Goal: Information Seeking & Learning: Check status

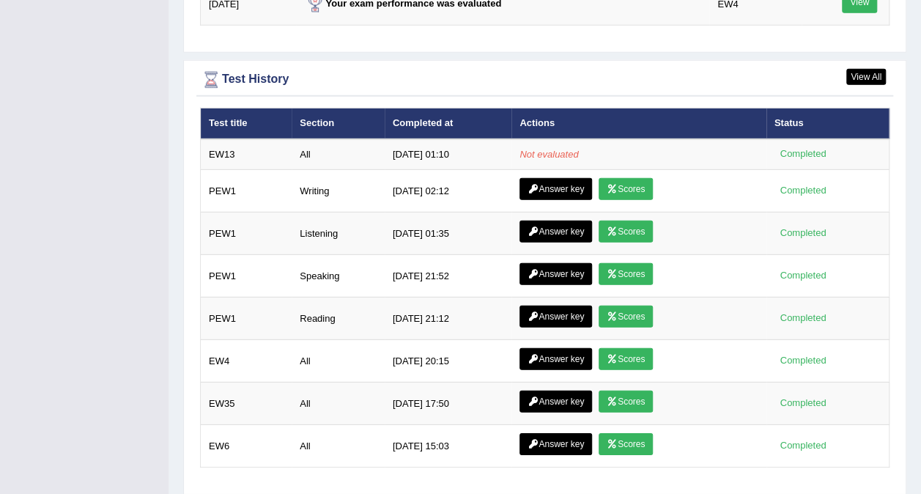
scroll to position [2011, 0]
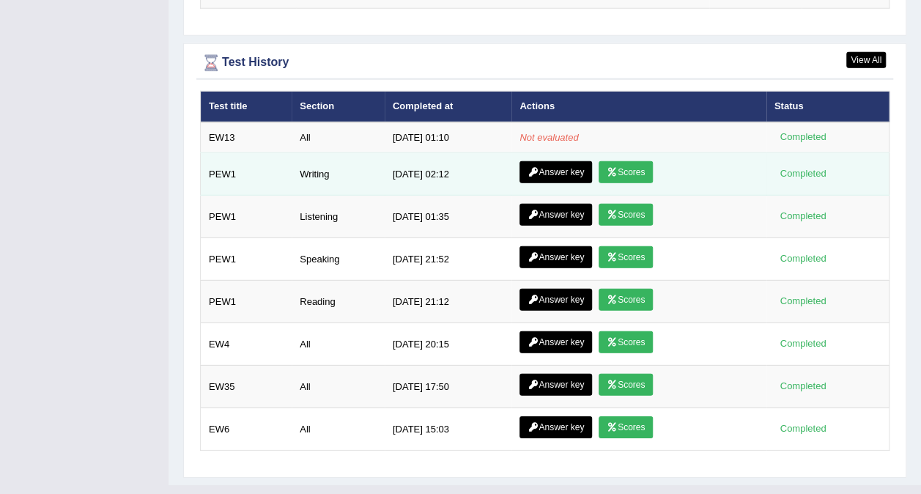
click at [624, 161] on link "Scores" at bounding box center [625, 172] width 54 height 22
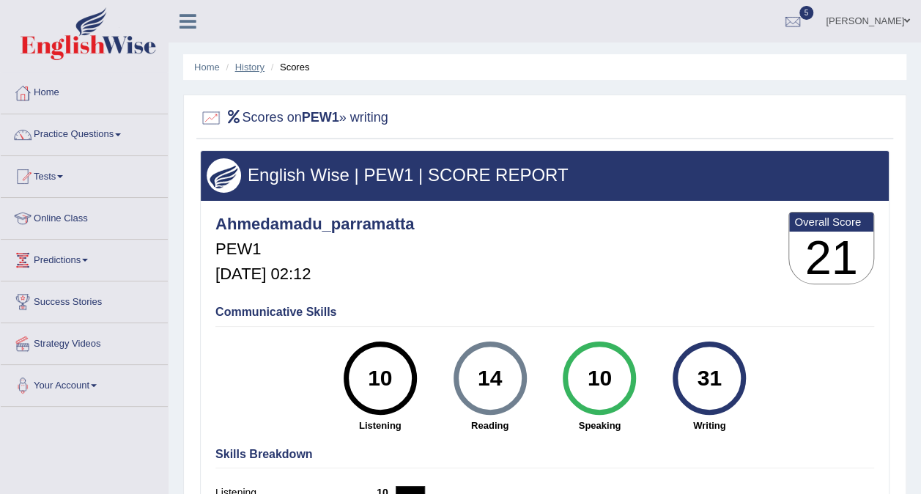
click at [262, 64] on link "History" at bounding box center [249, 67] width 29 height 11
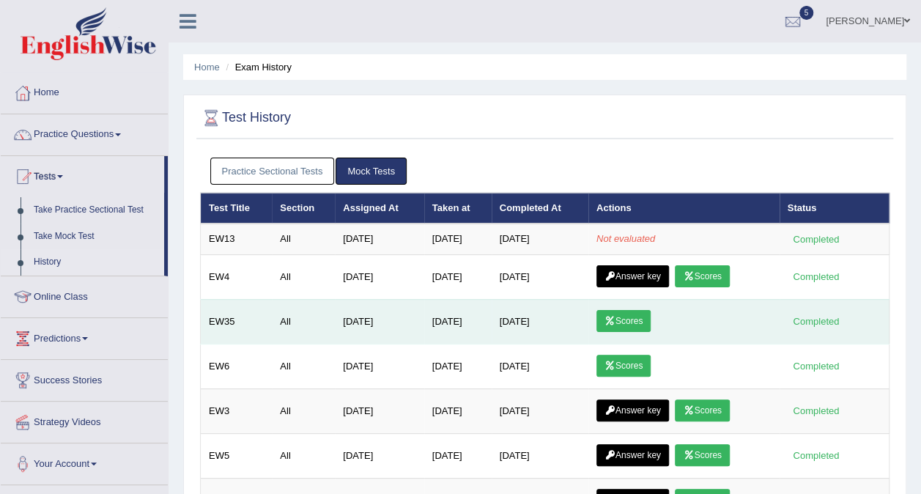
click at [650, 314] on link "Scores" at bounding box center [623, 321] width 54 height 22
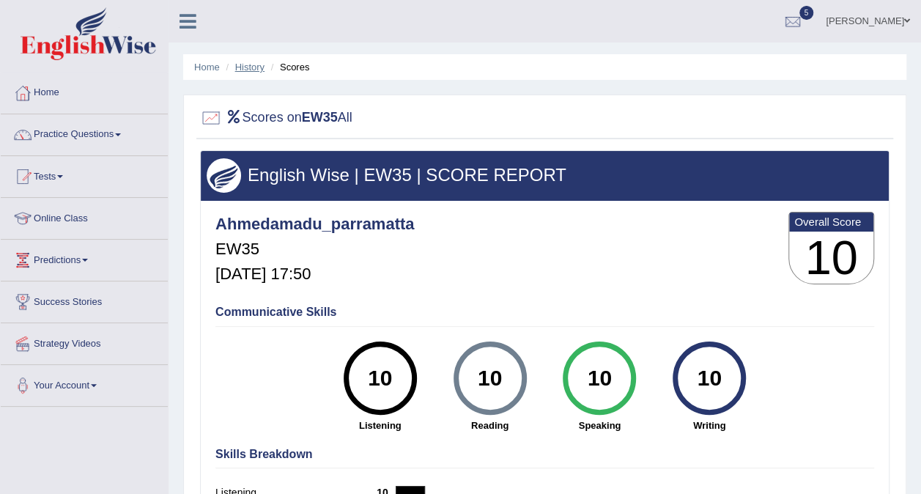
click at [256, 71] on link "History" at bounding box center [249, 67] width 29 height 11
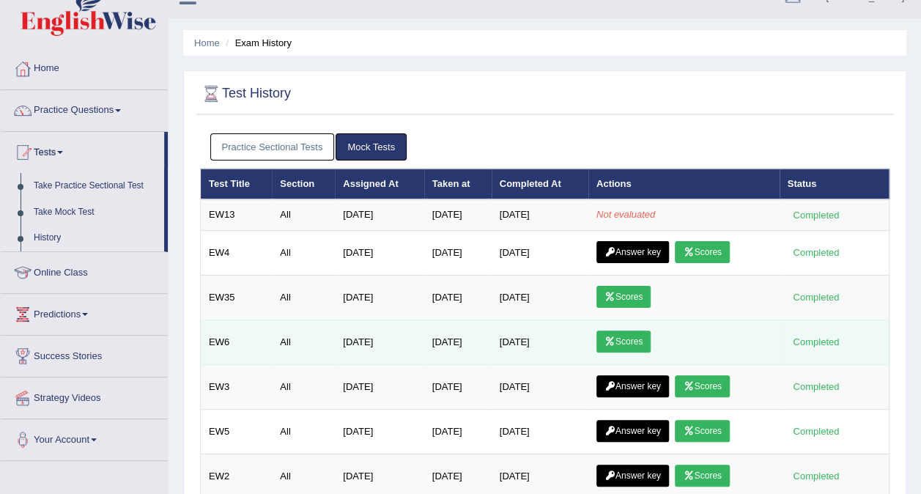
scroll to position [20, 0]
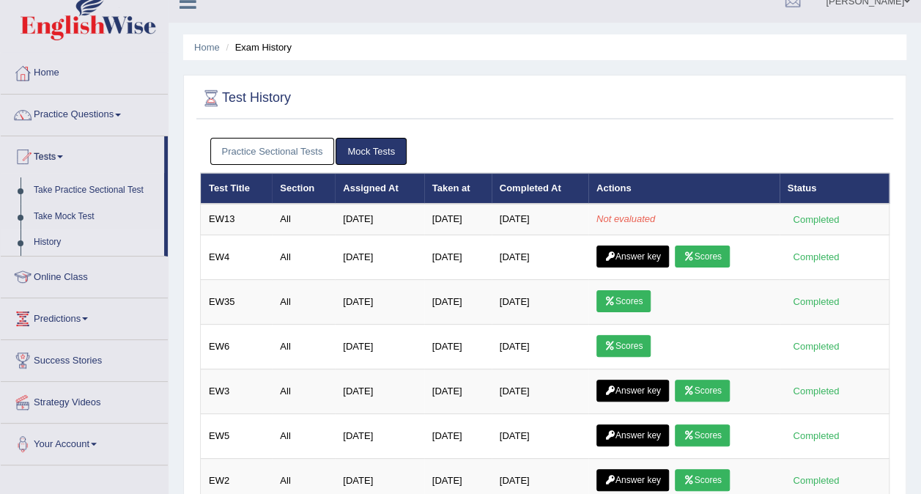
click at [281, 151] on link "Practice Sectional Tests" at bounding box center [272, 151] width 125 height 27
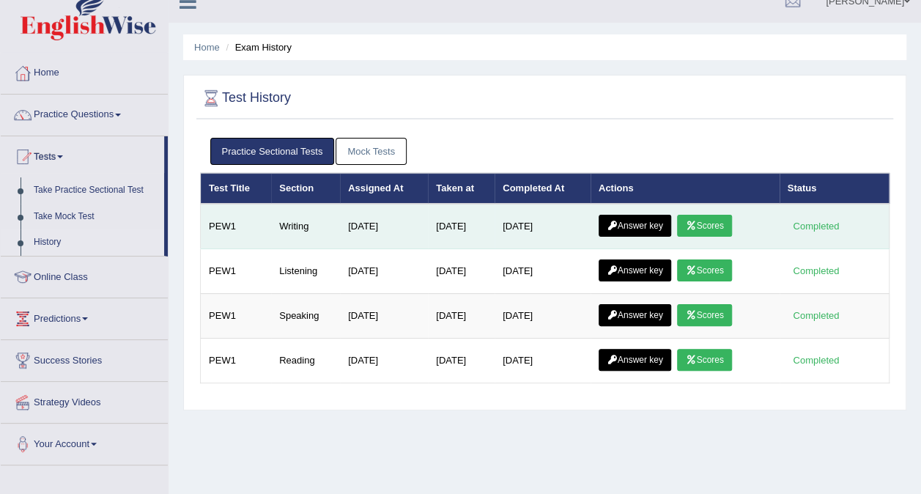
click at [705, 217] on link "Scores" at bounding box center [704, 226] width 54 height 22
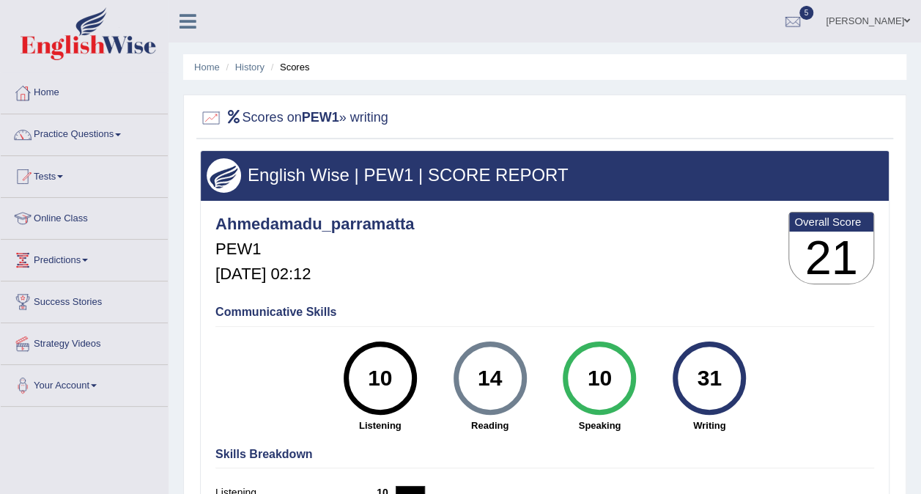
click at [265, 74] on ul "Home History Scores" at bounding box center [544, 67] width 723 height 26
click at [254, 69] on link "History" at bounding box center [249, 67] width 29 height 11
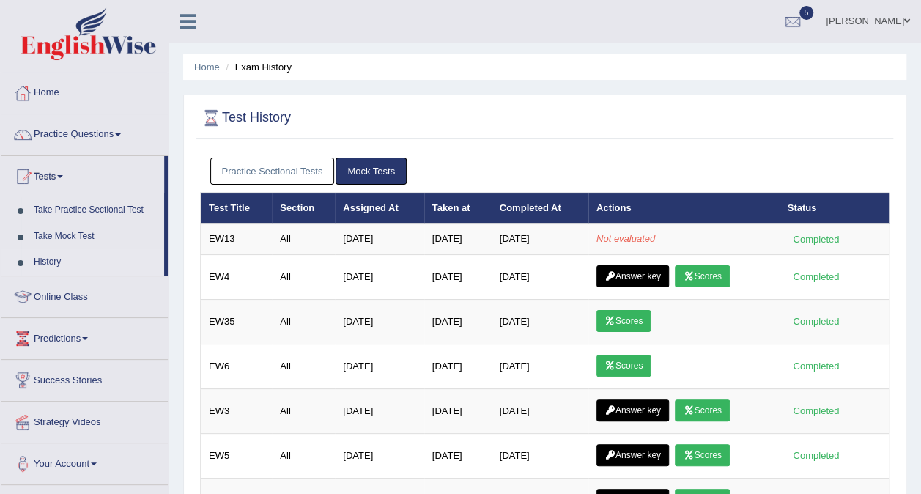
click at [283, 166] on link "Practice Sectional Tests" at bounding box center [272, 170] width 125 height 27
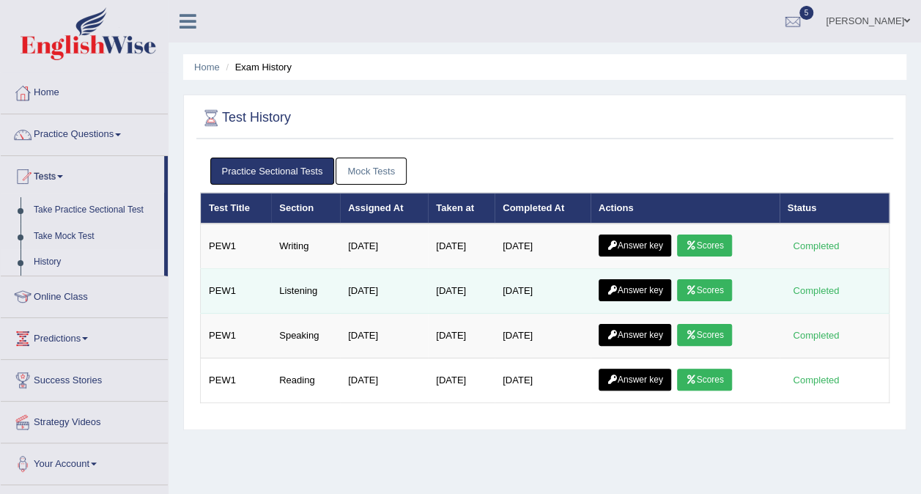
click at [702, 289] on link "Scores" at bounding box center [704, 290] width 54 height 22
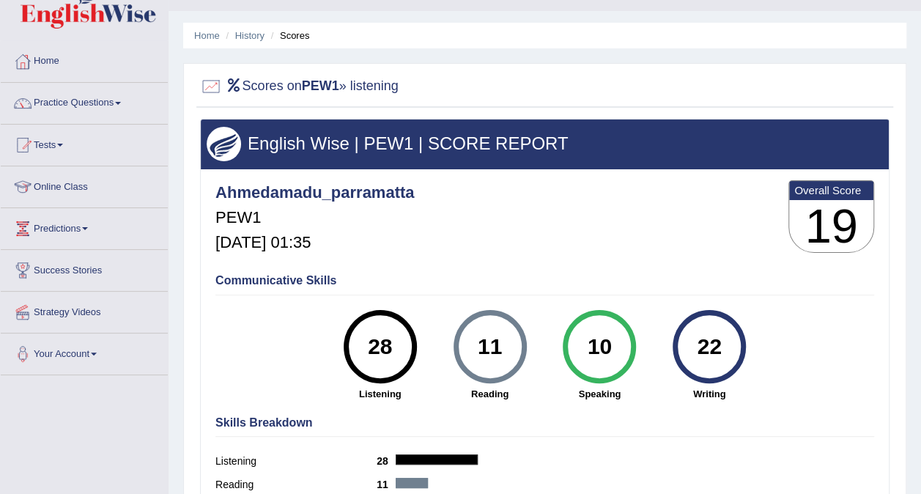
scroll to position [31, 0]
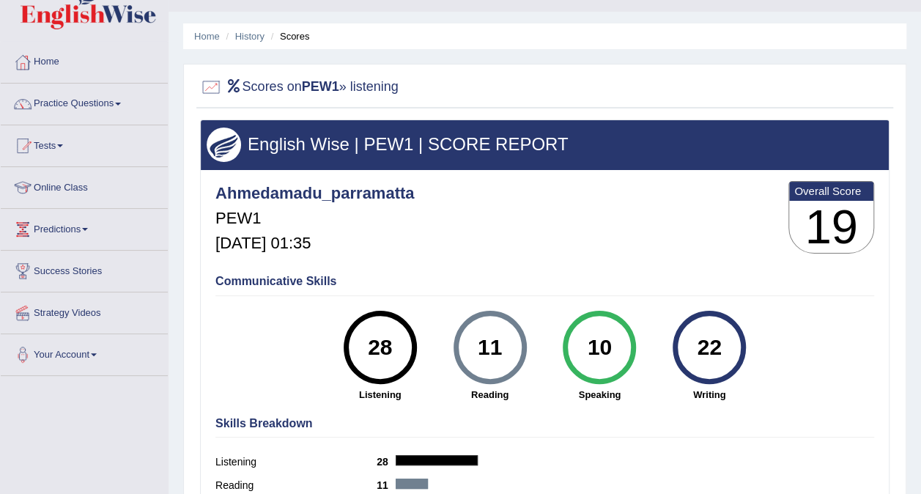
click at [245, 44] on ul "Home History Scores" at bounding box center [544, 36] width 723 height 26
click at [252, 31] on link "History" at bounding box center [249, 36] width 29 height 11
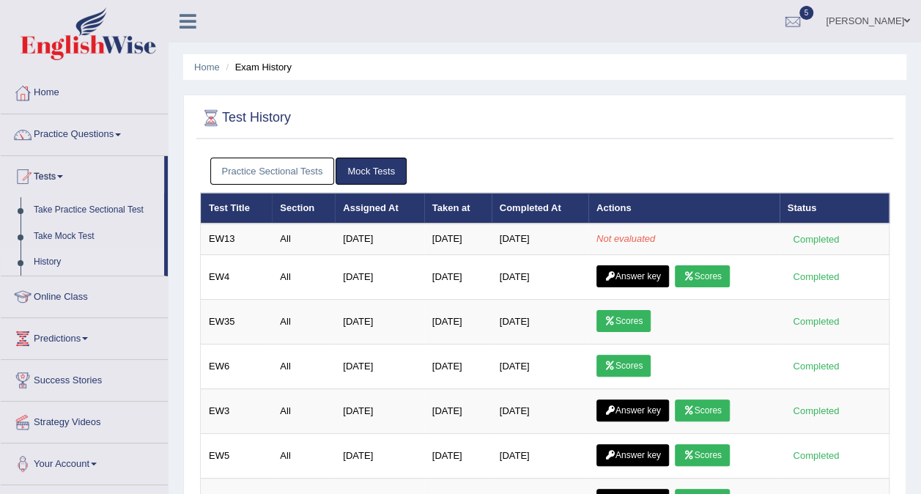
click at [253, 165] on link "Practice Sectional Tests" at bounding box center [272, 170] width 125 height 27
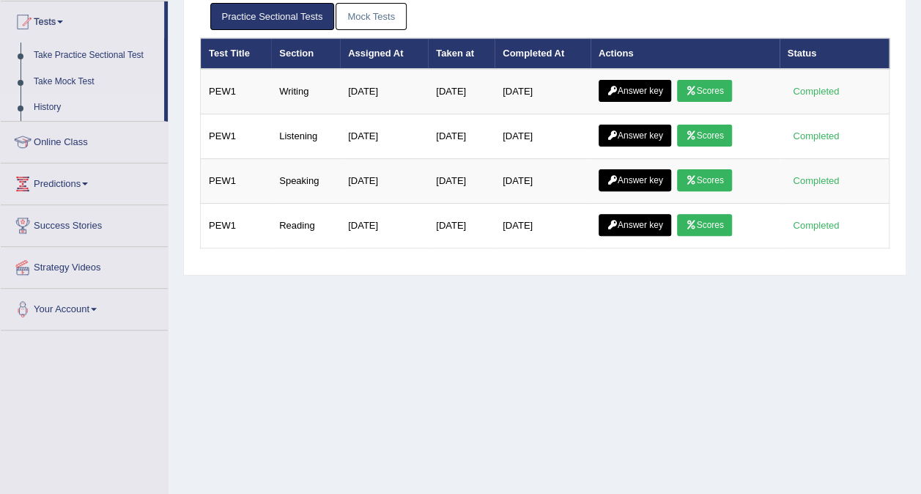
scroll to position [155, 0]
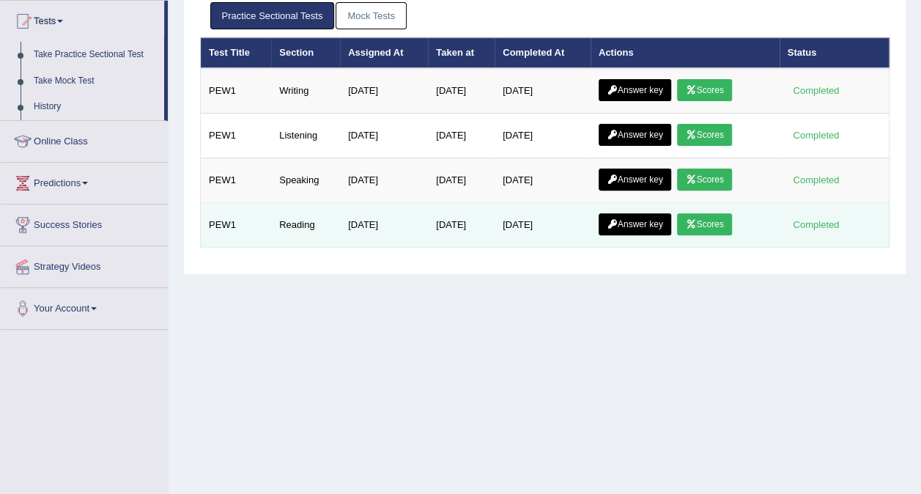
click at [291, 226] on td "Reading" at bounding box center [305, 225] width 69 height 45
click at [709, 221] on link "Scores" at bounding box center [704, 224] width 54 height 22
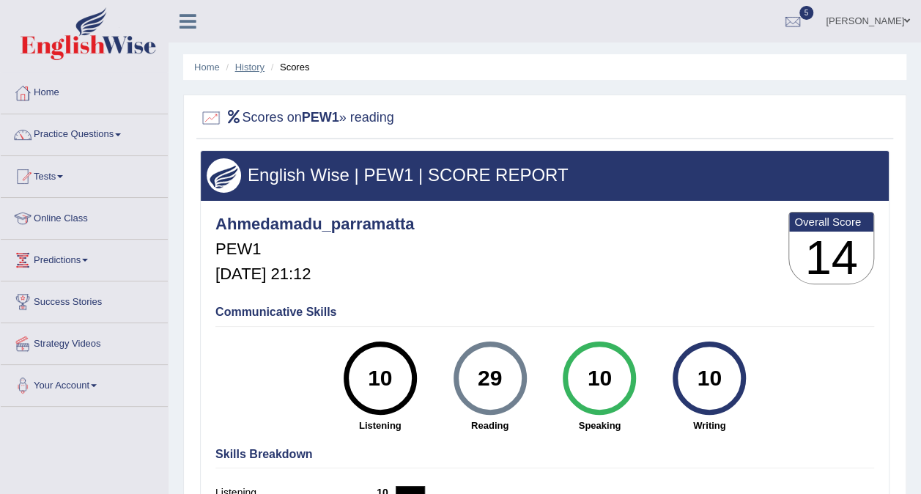
click at [258, 63] on link "History" at bounding box center [249, 67] width 29 height 11
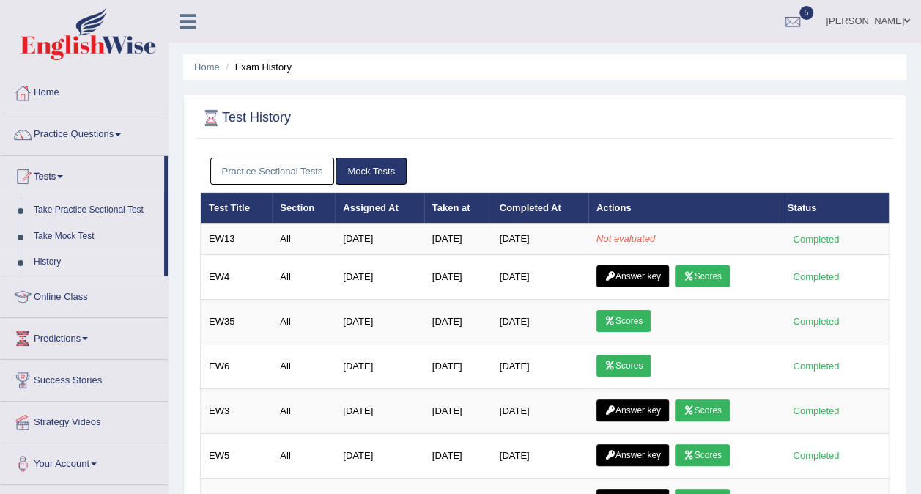
click at [252, 163] on link "Practice Sectional Tests" at bounding box center [272, 170] width 125 height 27
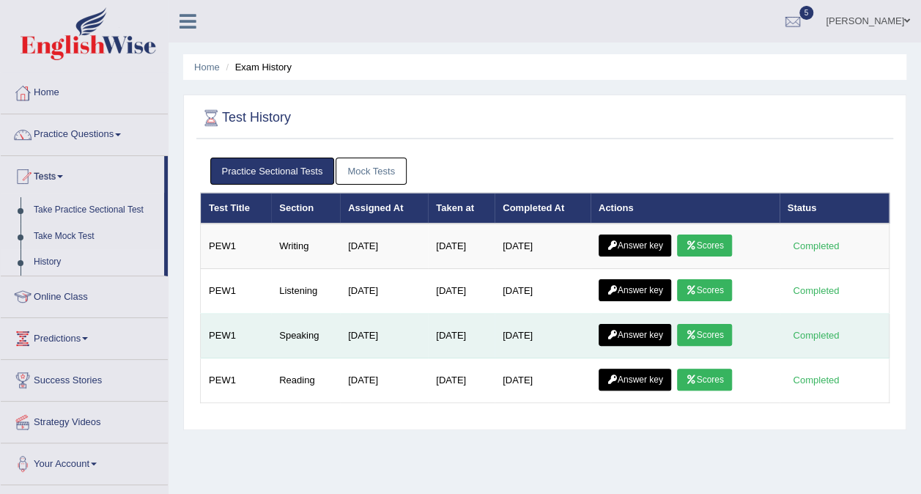
click at [715, 330] on link "Scores" at bounding box center [704, 335] width 54 height 22
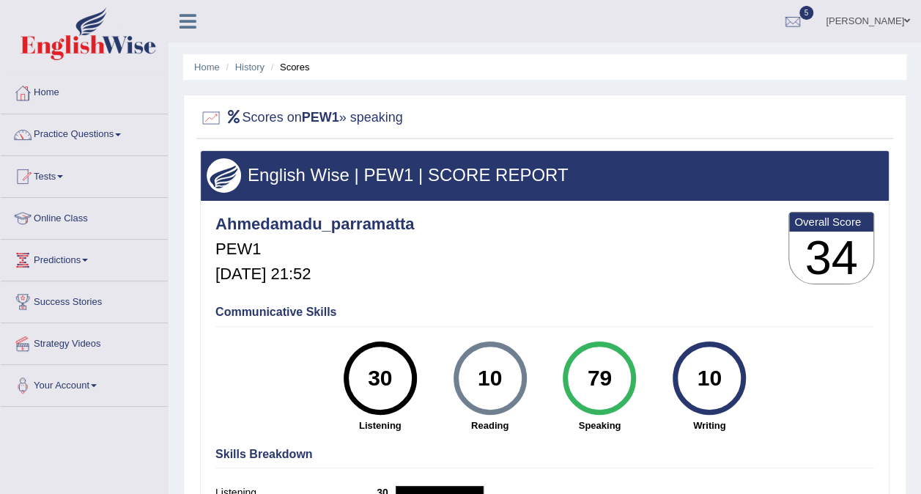
click at [300, 78] on ul "Home History Scores" at bounding box center [544, 67] width 723 height 26
drag, startPoint x: 298, startPoint y: 65, endPoint x: 217, endPoint y: 75, distance: 81.9
click at [217, 75] on ul "Home History Scores" at bounding box center [544, 67] width 723 height 26
click at [586, 114] on div at bounding box center [544, 118] width 689 height 30
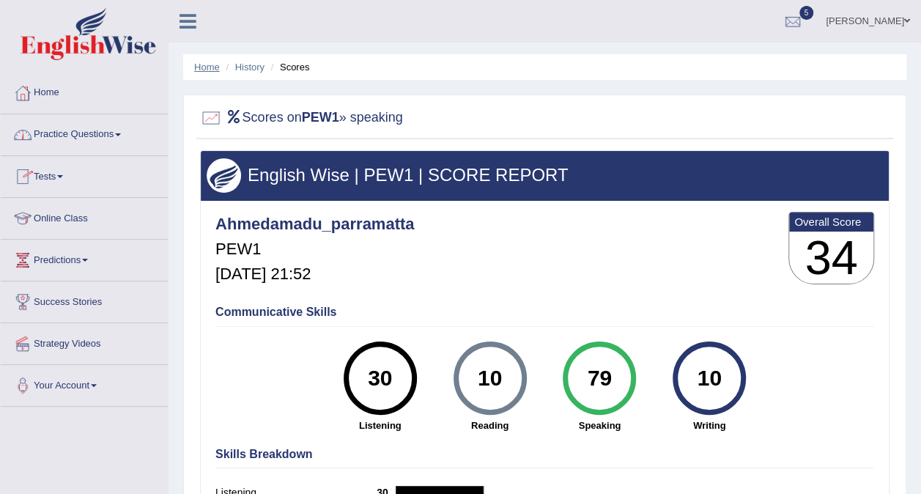
click at [204, 72] on link "Home" at bounding box center [207, 67] width 26 height 11
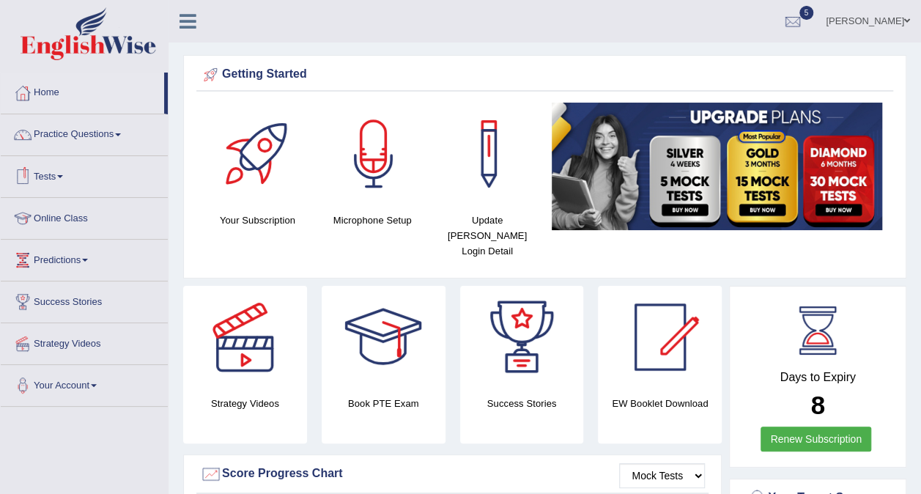
click at [68, 170] on link "Tests" at bounding box center [84, 174] width 167 height 37
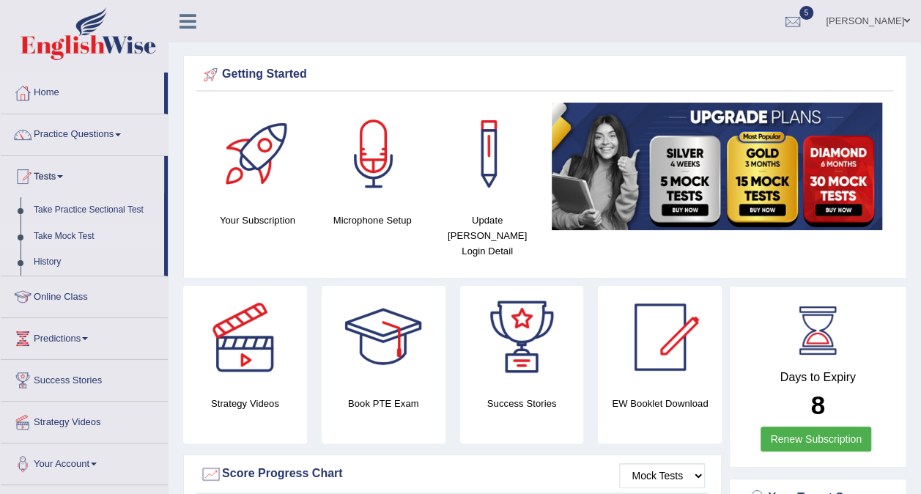
click at [79, 237] on link "Take Mock Test" at bounding box center [95, 236] width 137 height 26
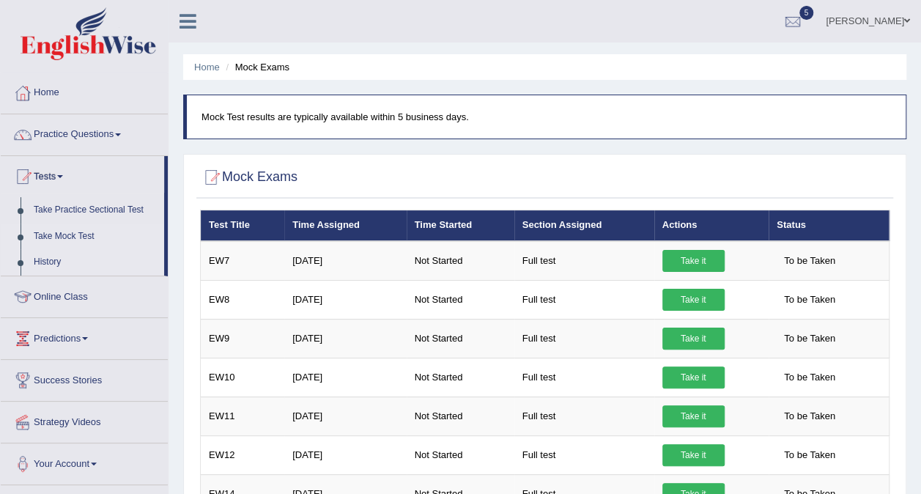
click at [53, 261] on link "History" at bounding box center [95, 262] width 137 height 26
